Goal: Information Seeking & Learning: Learn about a topic

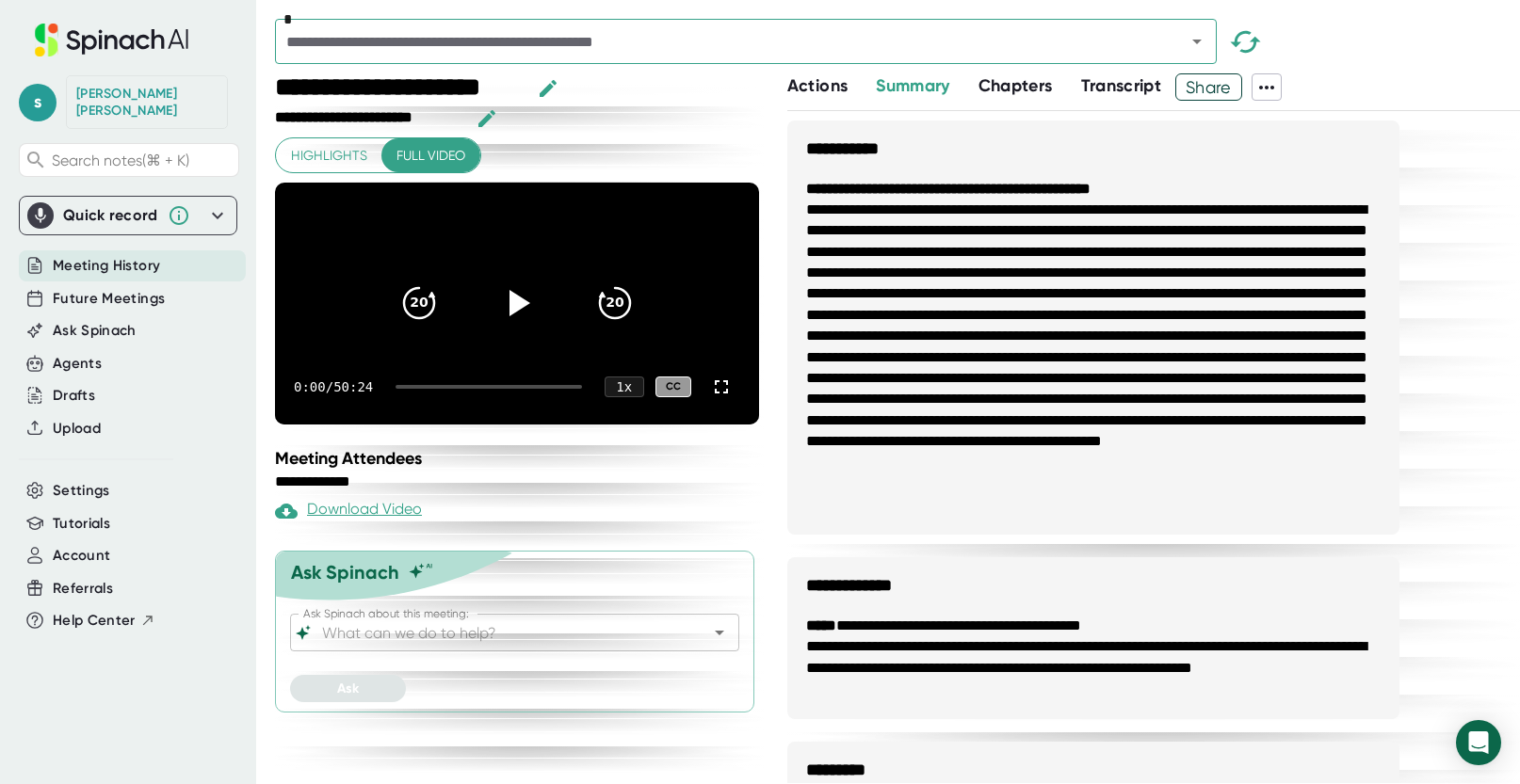
click at [812, 78] on span "Actions" at bounding box center [817, 85] width 60 height 21
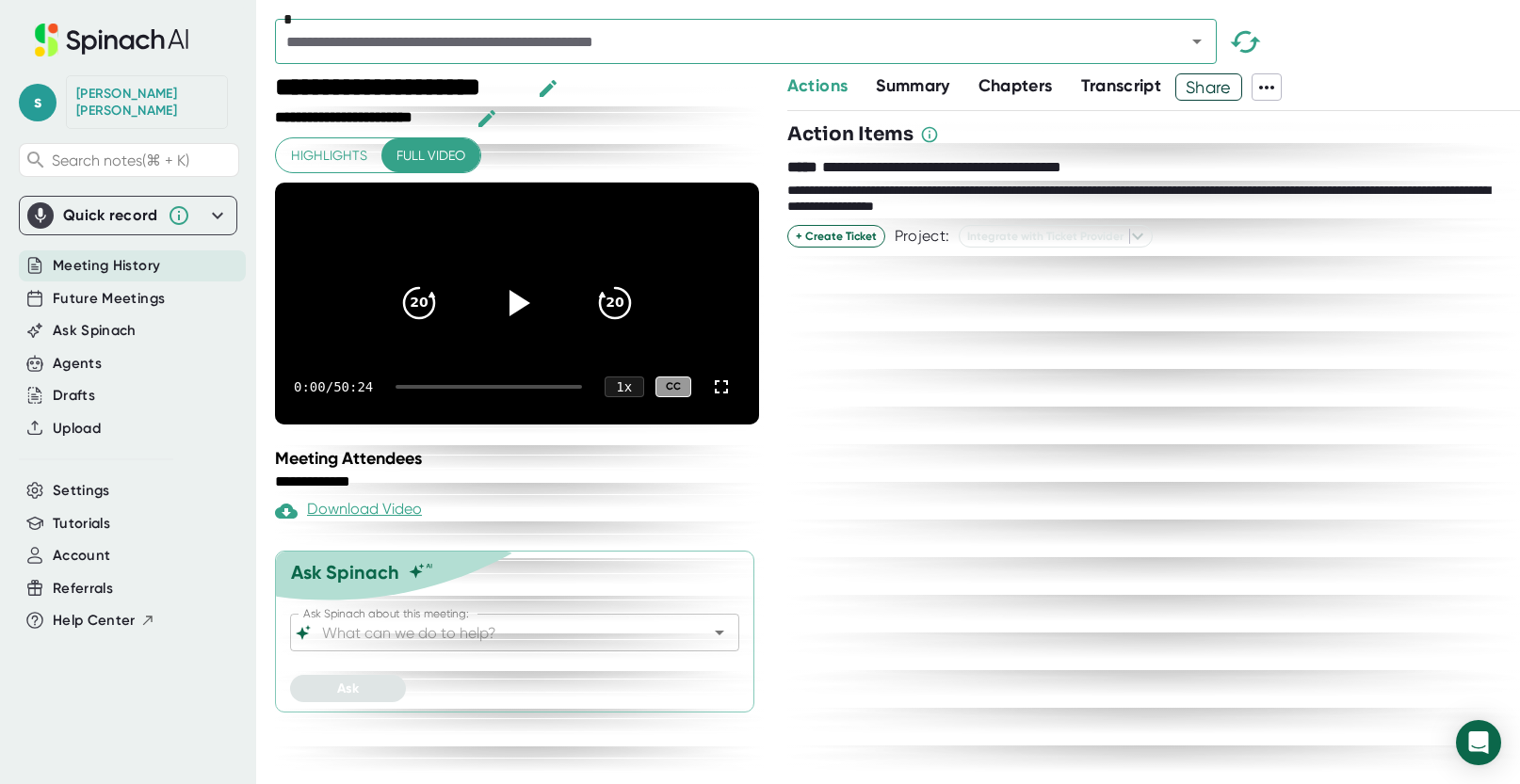
click at [914, 80] on span "Summary" at bounding box center [913, 85] width 73 height 21
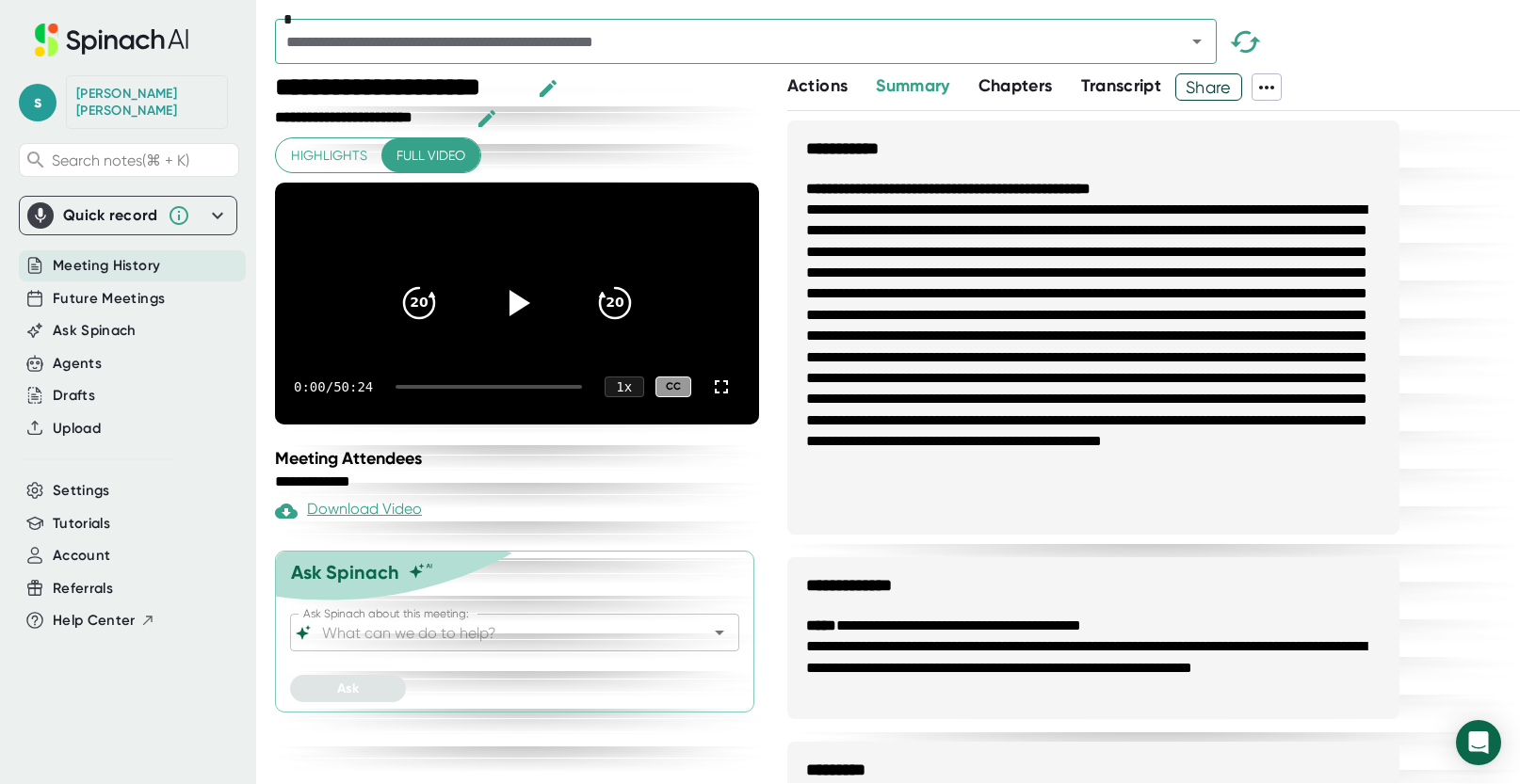
click at [1110, 75] on span "Transcript" at bounding box center [1121, 85] width 81 height 21
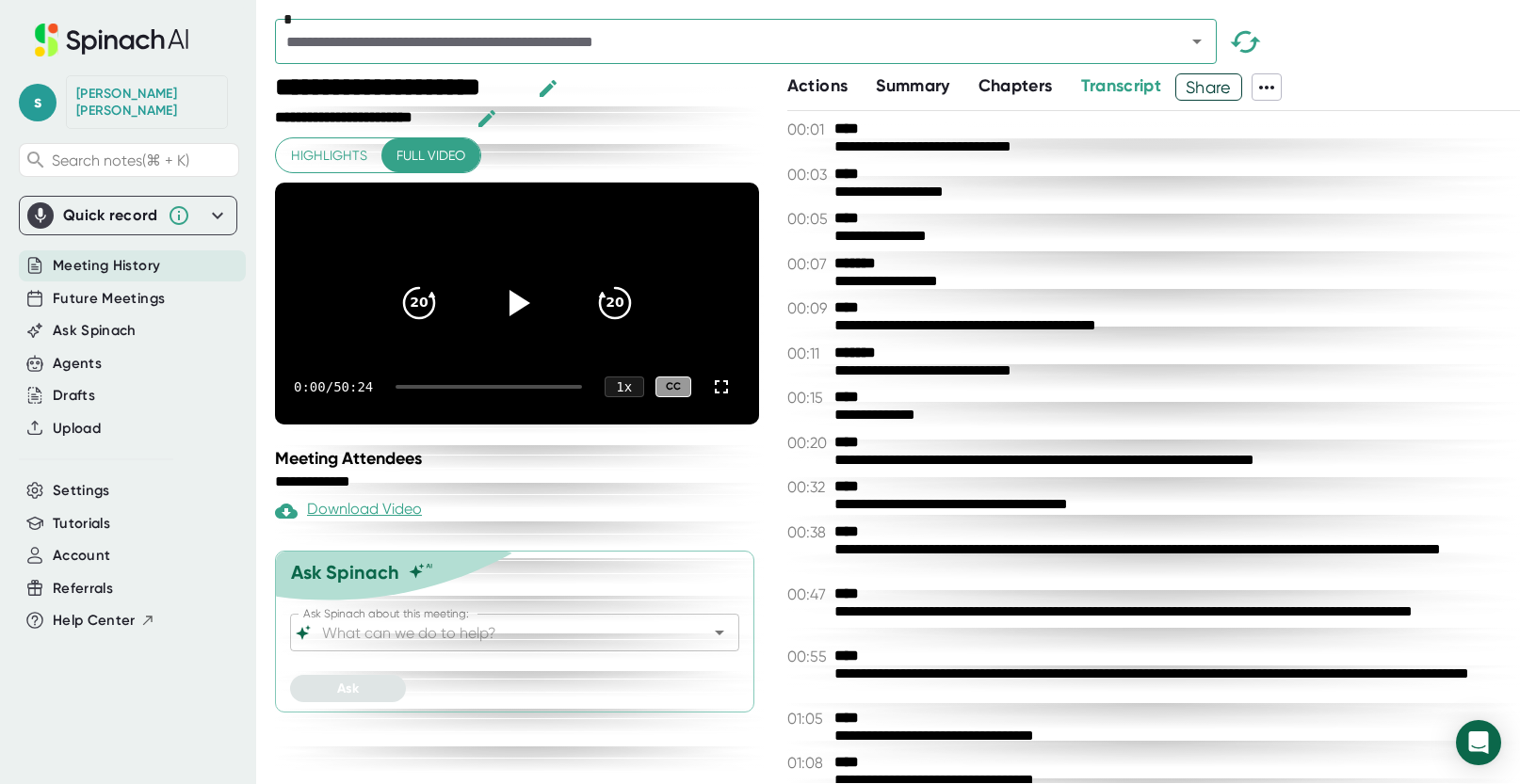
click at [1273, 89] on icon at bounding box center [1266, 87] width 23 height 23
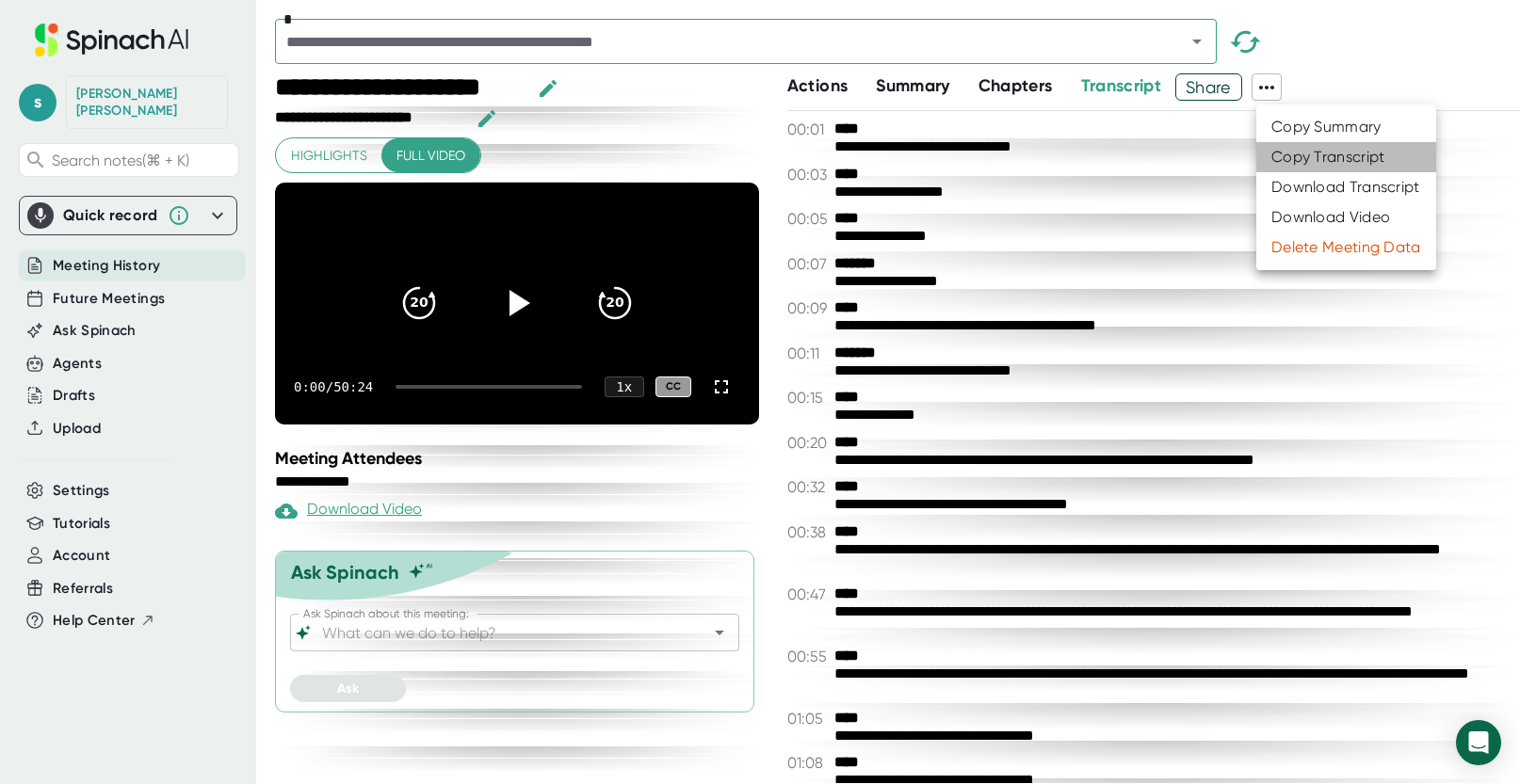
click at [1297, 153] on div "Copy Transcript" at bounding box center [1327, 157] width 114 height 19
